Goal: Task Accomplishment & Management: Manage account settings

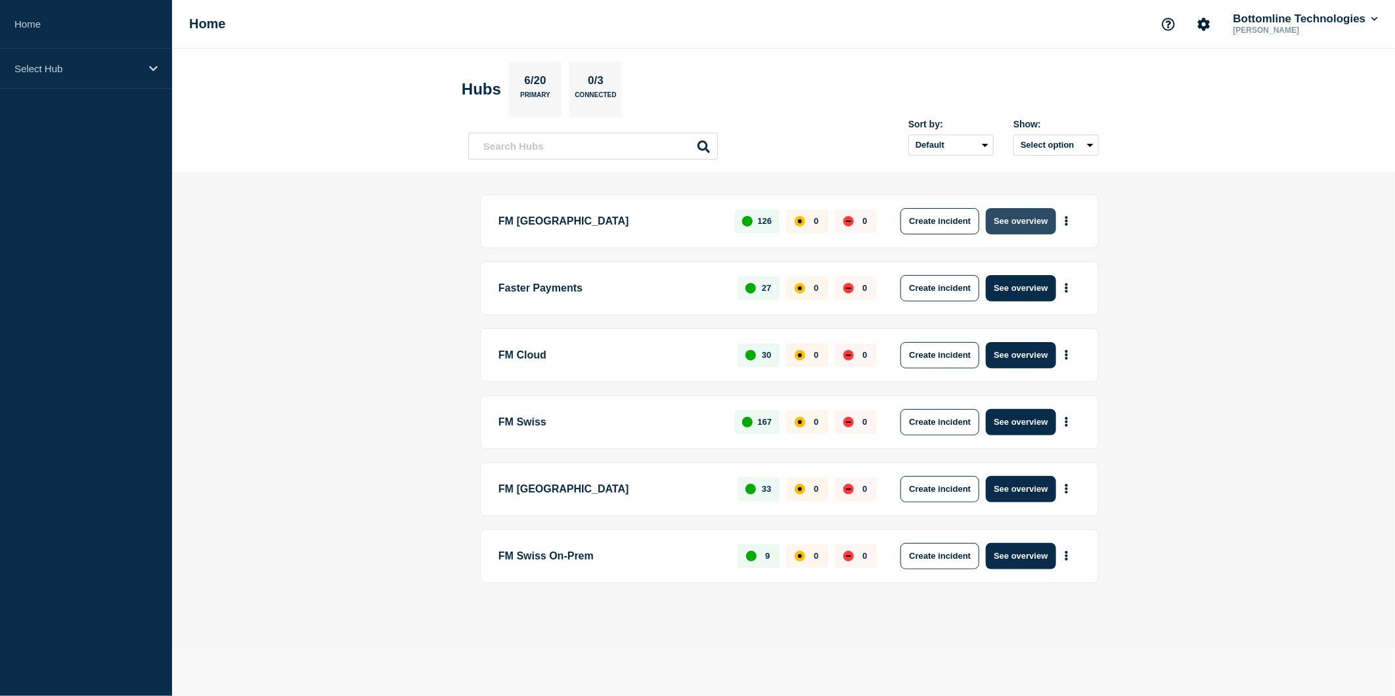
click at [1011, 213] on button "See overview" at bounding box center [1021, 221] width 70 height 26
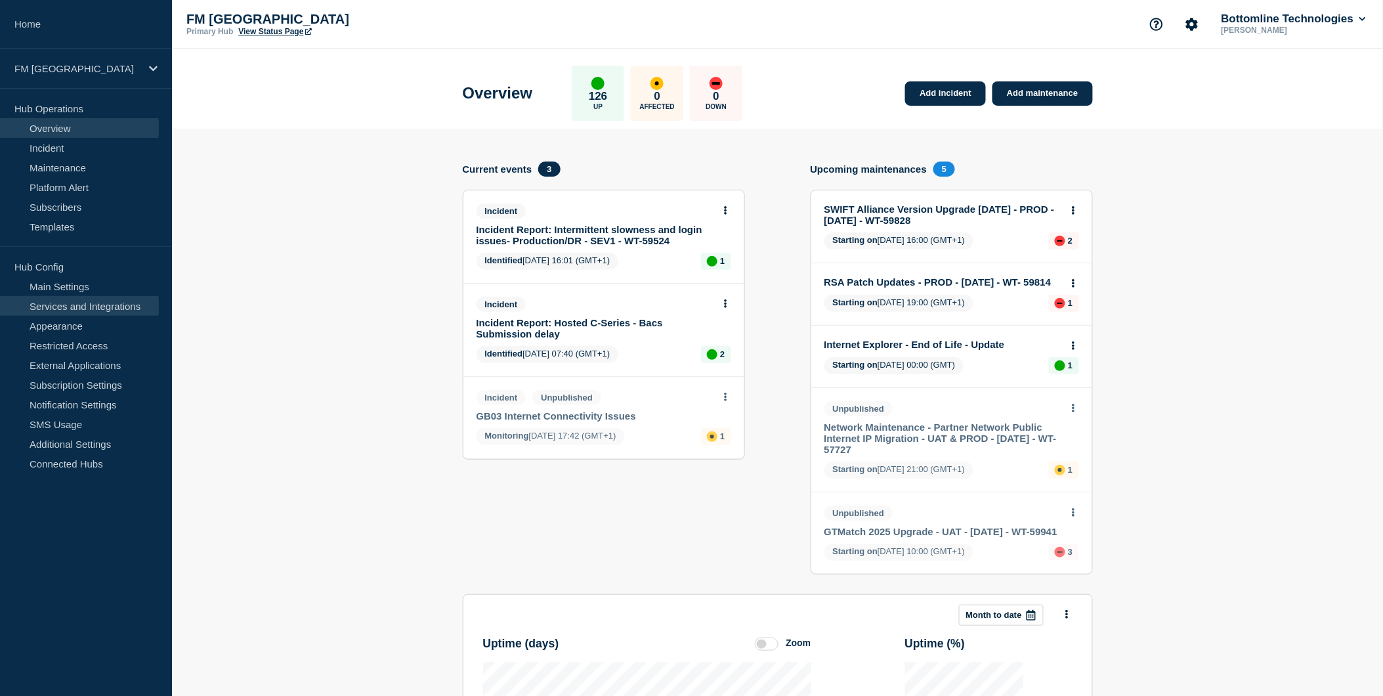
click at [62, 303] on link "Services and Integrations" at bounding box center [79, 306] width 159 height 20
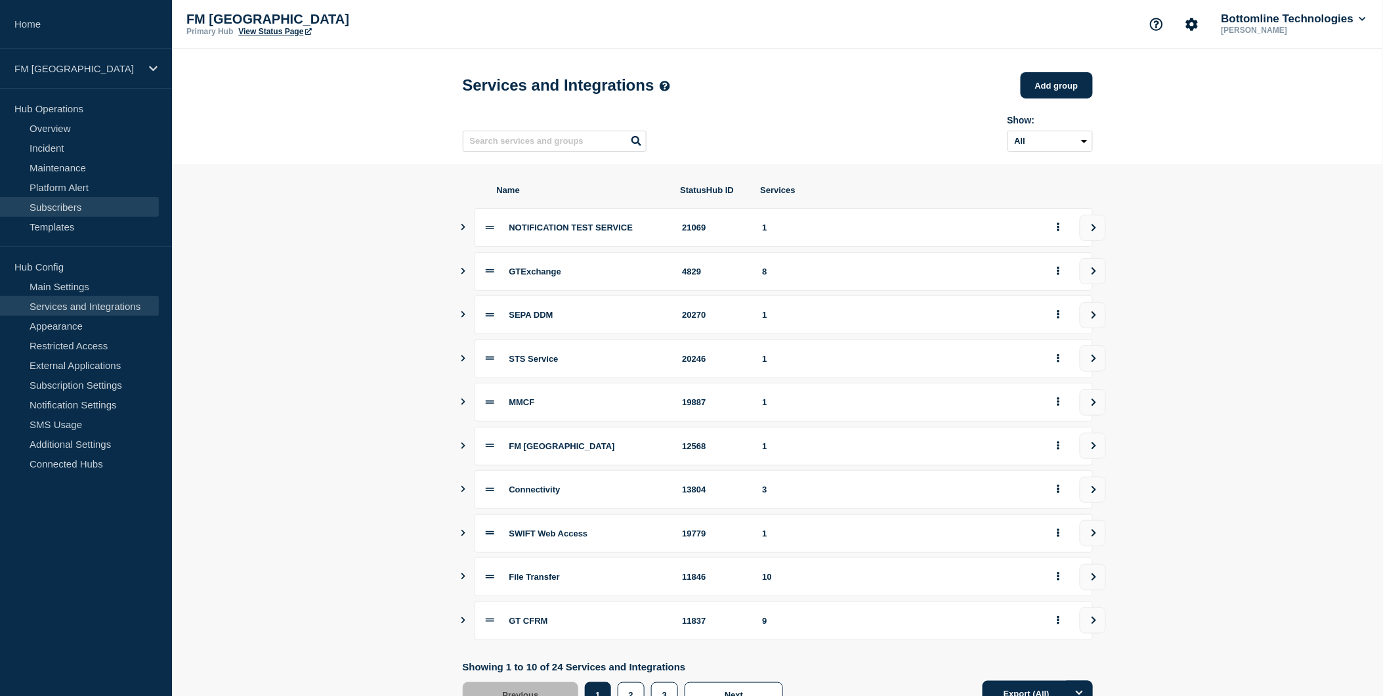
click at [56, 202] on link "Subscribers" at bounding box center [79, 207] width 159 height 20
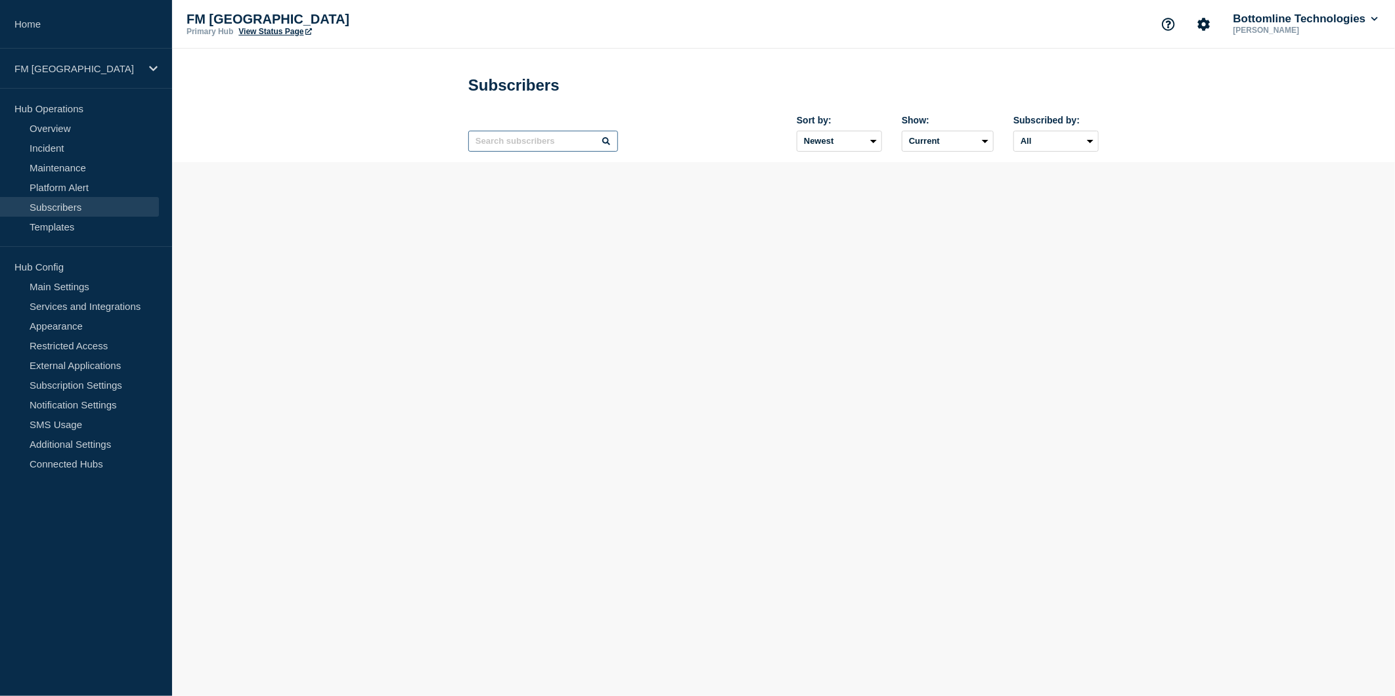
click at [508, 152] on input "text" at bounding box center [543, 141] width 150 height 21
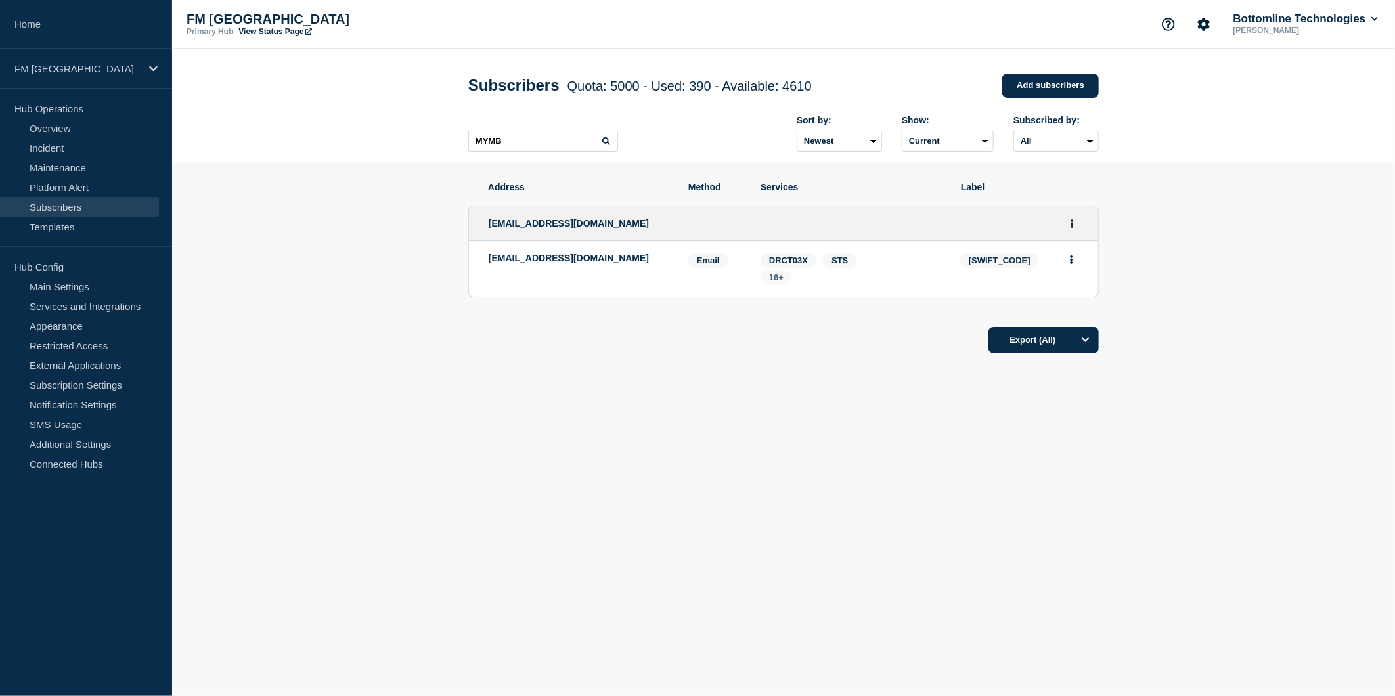
click at [778, 285] on span "16+" at bounding box center [776, 277] width 32 height 15
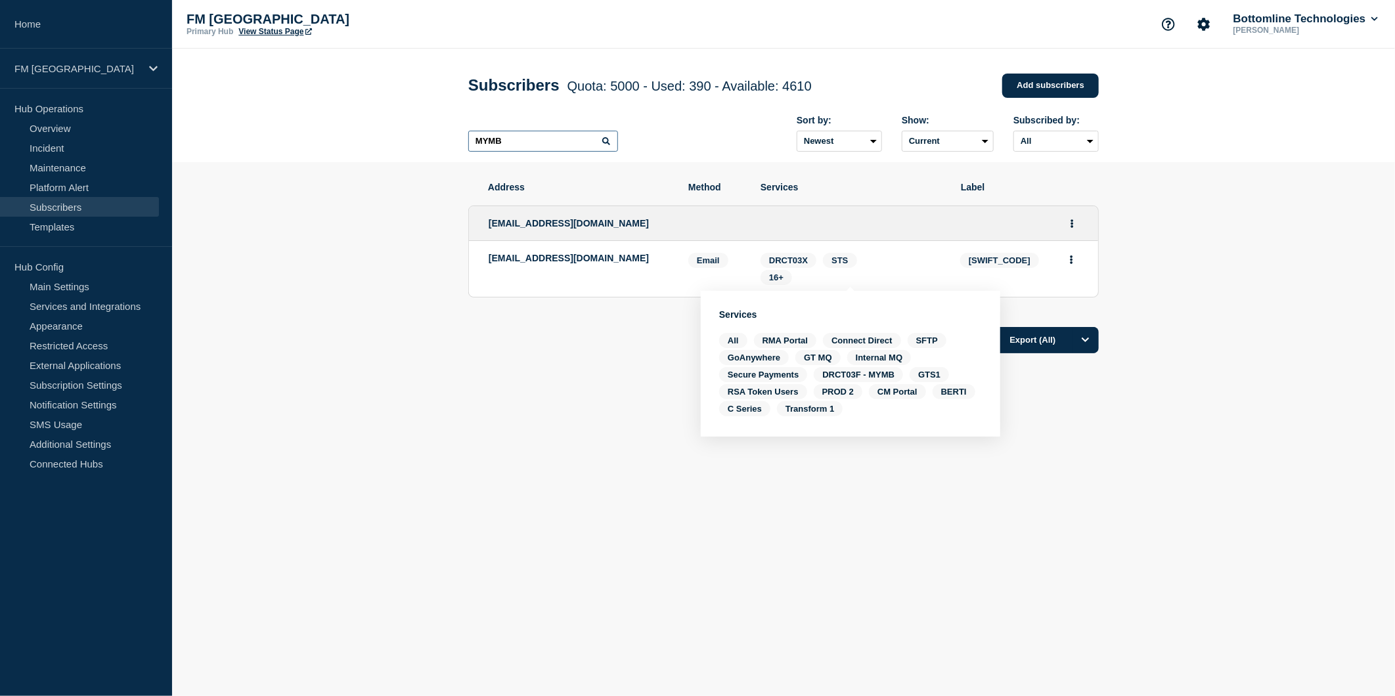
click at [525, 148] on input "MYMB" at bounding box center [543, 141] width 150 height 21
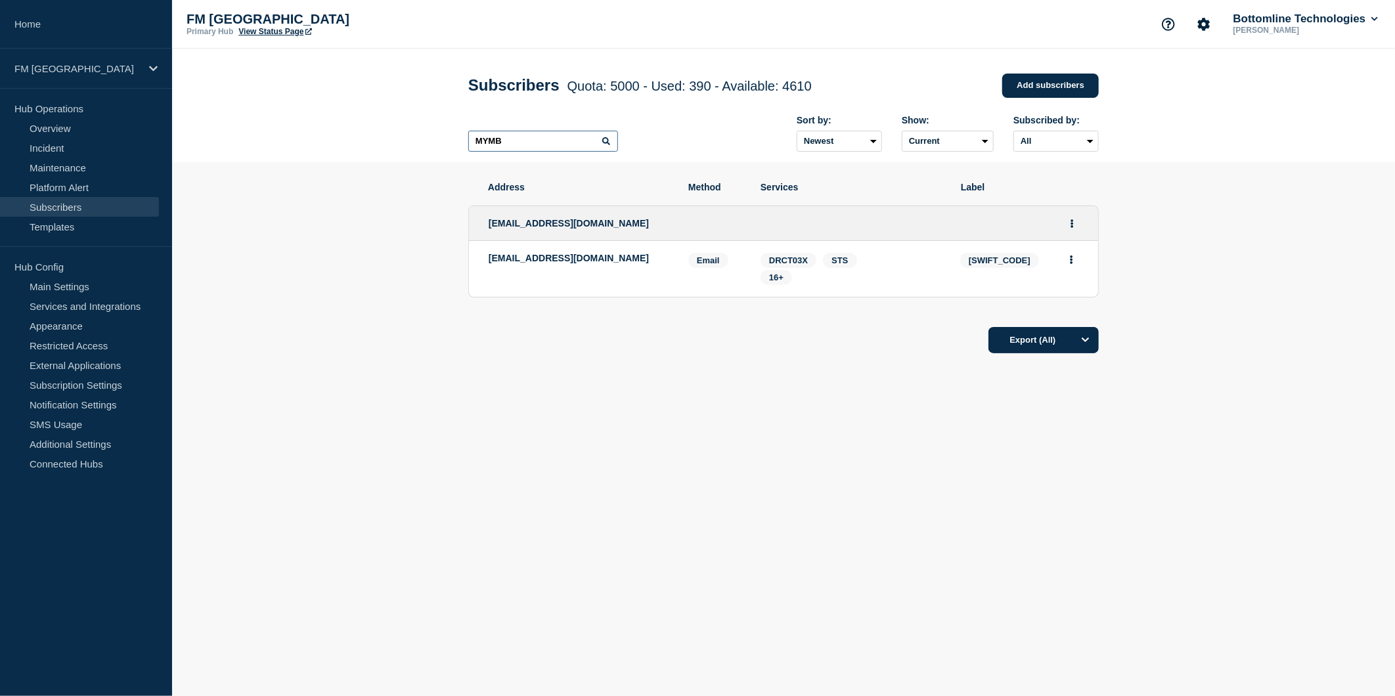
drag, startPoint x: 500, startPoint y: 143, endPoint x: 285, endPoint y: 143, distance: 214.7
click at [285, 143] on header "Subscribers Quota: 5000 - Used: 390 - Available: 4610 Quota Used Available 5000…" at bounding box center [783, 106] width 1223 height 114
type input "BP"
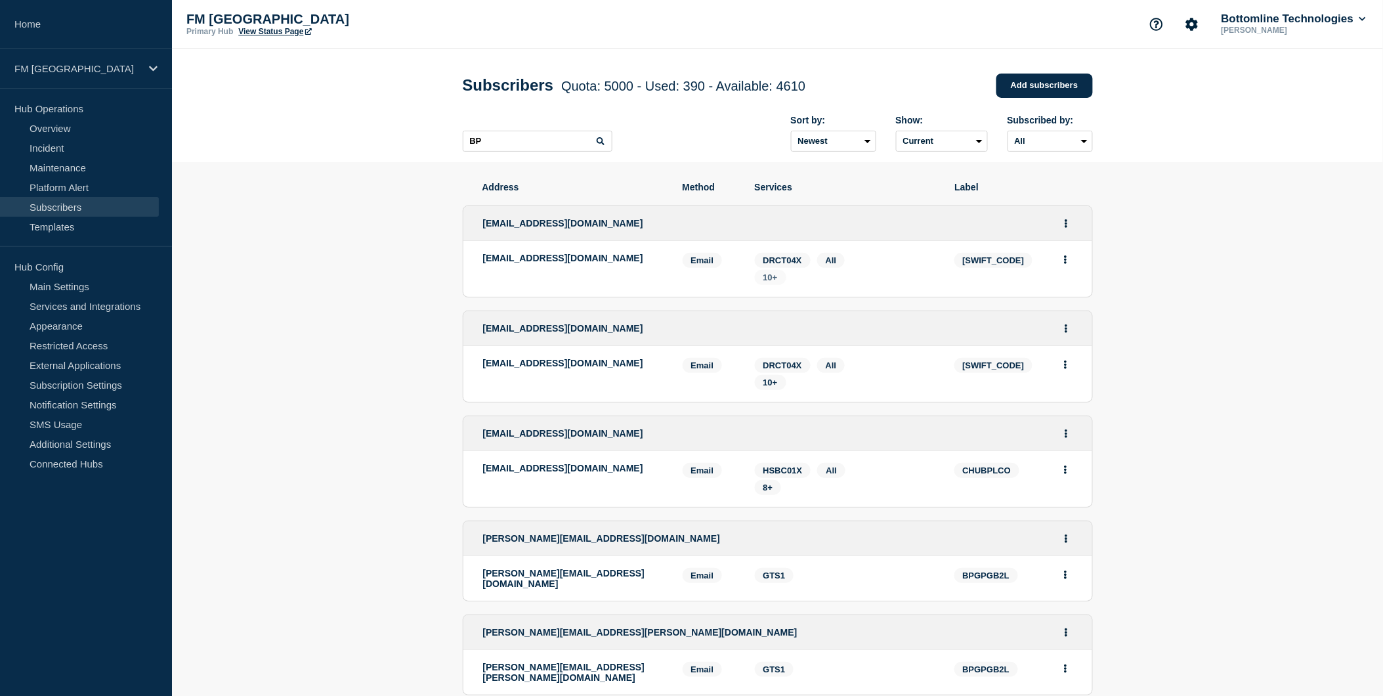
click at [772, 281] on span "10+" at bounding box center [771, 277] width 14 height 10
